Goal: Check status: Check status

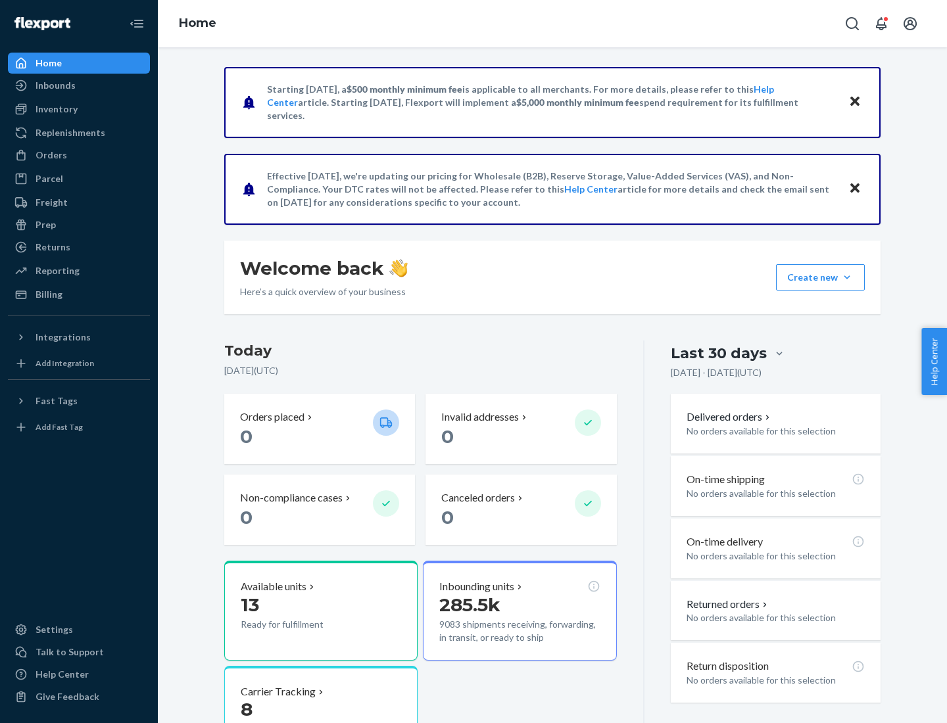
click at [847, 277] on button "Create new Create new inbound Create new order Create new product" at bounding box center [820, 277] width 89 height 26
click at [45, 225] on div "Prep" at bounding box center [45, 224] width 20 height 13
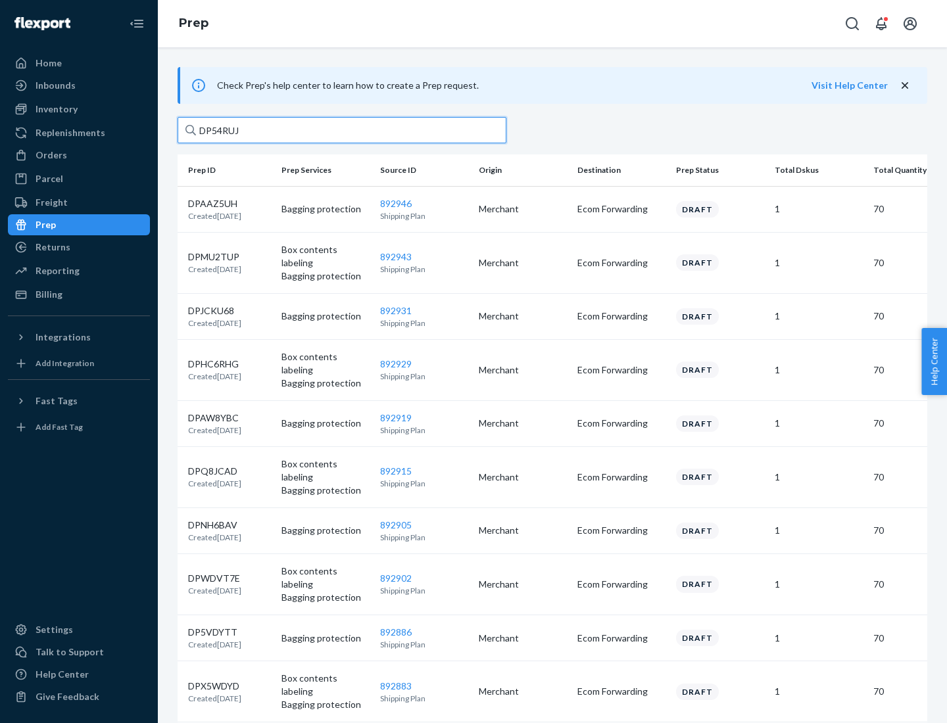
type input "DP54RUJL"
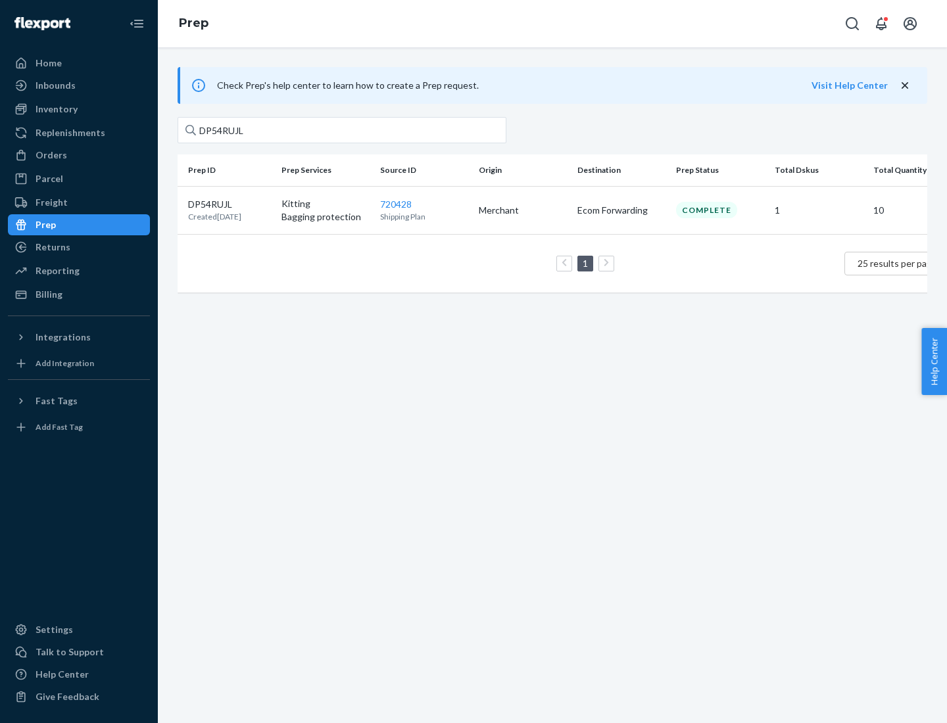
click at [229, 203] on p "DP54RUJL" at bounding box center [214, 204] width 53 height 13
